Goal: Task Accomplishment & Management: Use online tool/utility

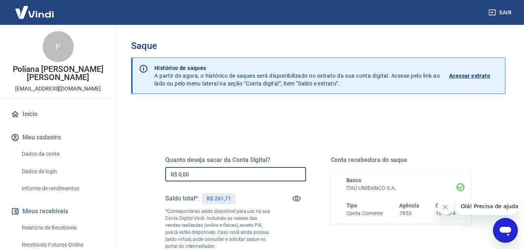
click at [230, 176] on input "R$ 0,00" at bounding box center [235, 174] width 141 height 14
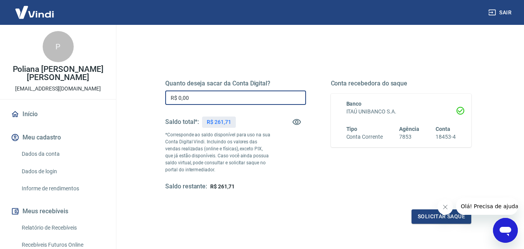
scroll to position [78, 0]
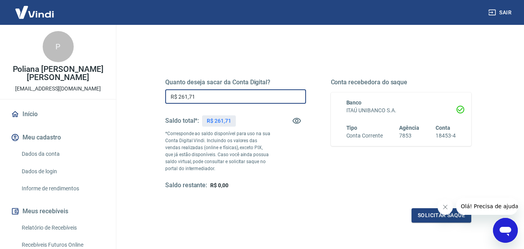
type input "R$ 261,71"
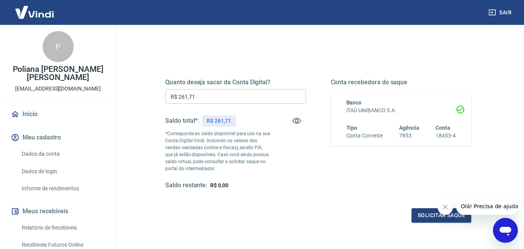
click at [332, 211] on div "Solicitar saque" at bounding box center [318, 215] width 306 height 14
click at [429, 212] on button "Solicitar saque" at bounding box center [441, 215] width 60 height 14
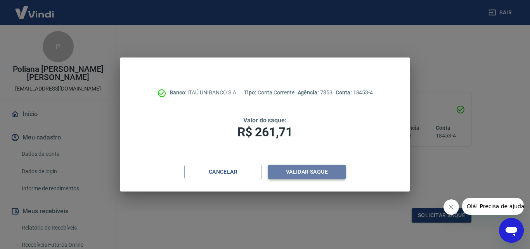
click at [300, 174] on button "Validar saque" at bounding box center [307, 171] width 78 height 14
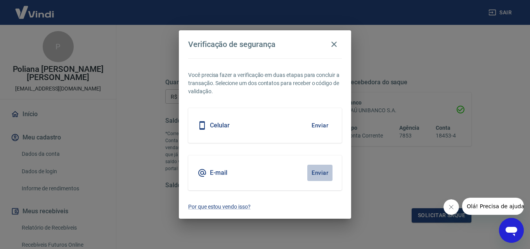
click at [316, 176] on button "Enviar" at bounding box center [319, 172] width 25 height 16
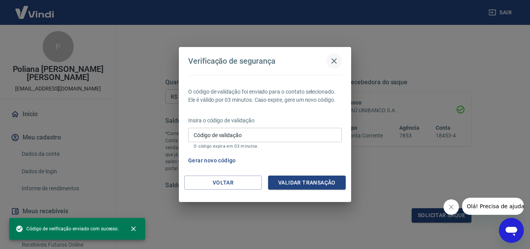
click at [336, 60] on icon "button" at bounding box center [333, 60] width 9 height 9
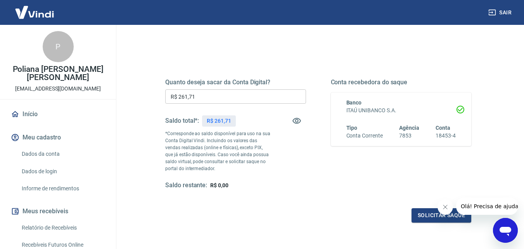
drag, startPoint x: 441, startPoint y: 205, endPoint x: 881, endPoint y: 382, distance: 474.1
click at [441, 205] on button "Fechar mensagem da empresa" at bounding box center [445, 207] width 16 height 16
